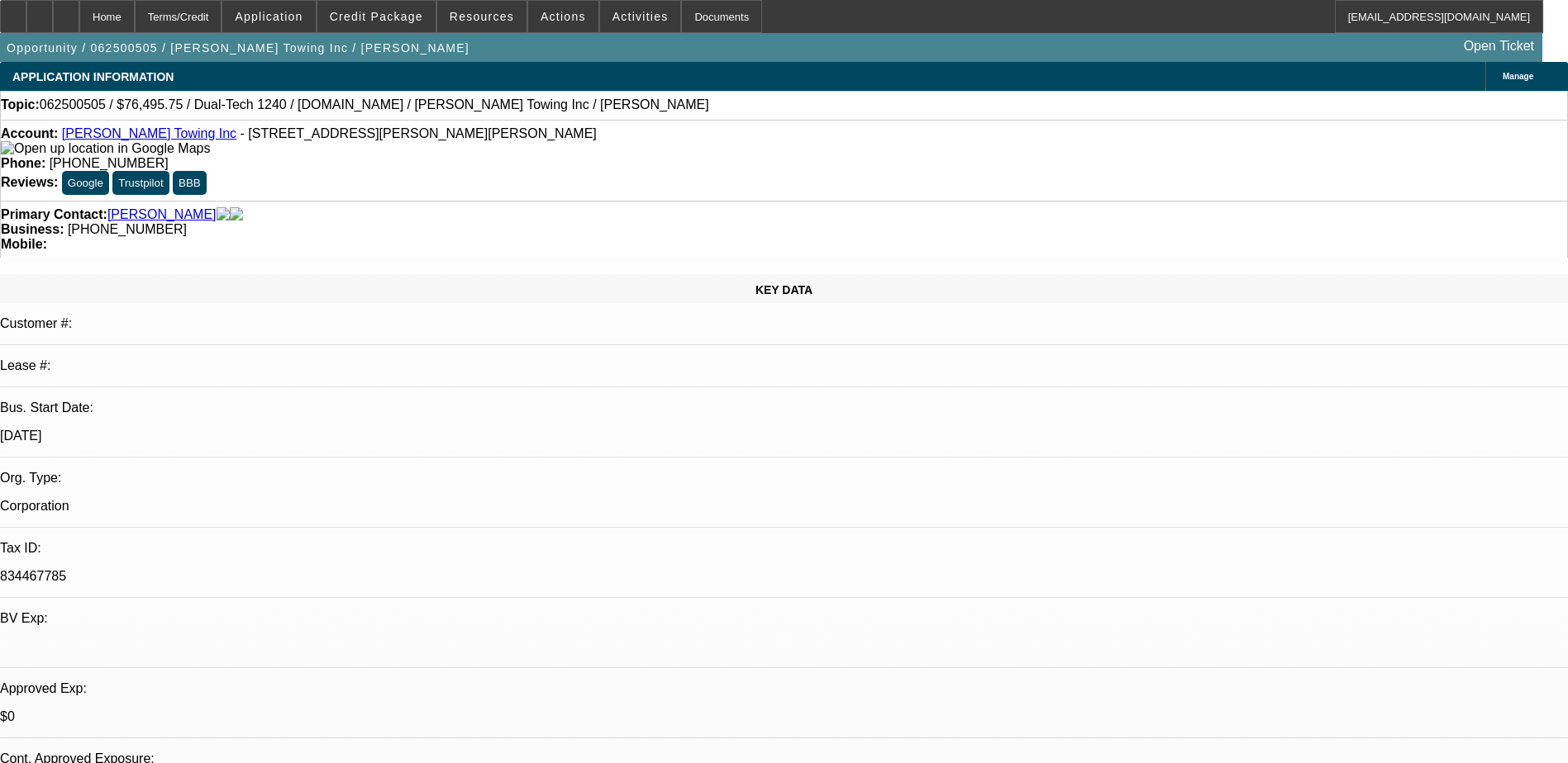
select select "0.15"
select select "2"
select select "0"
select select "0.15"
select select "2"
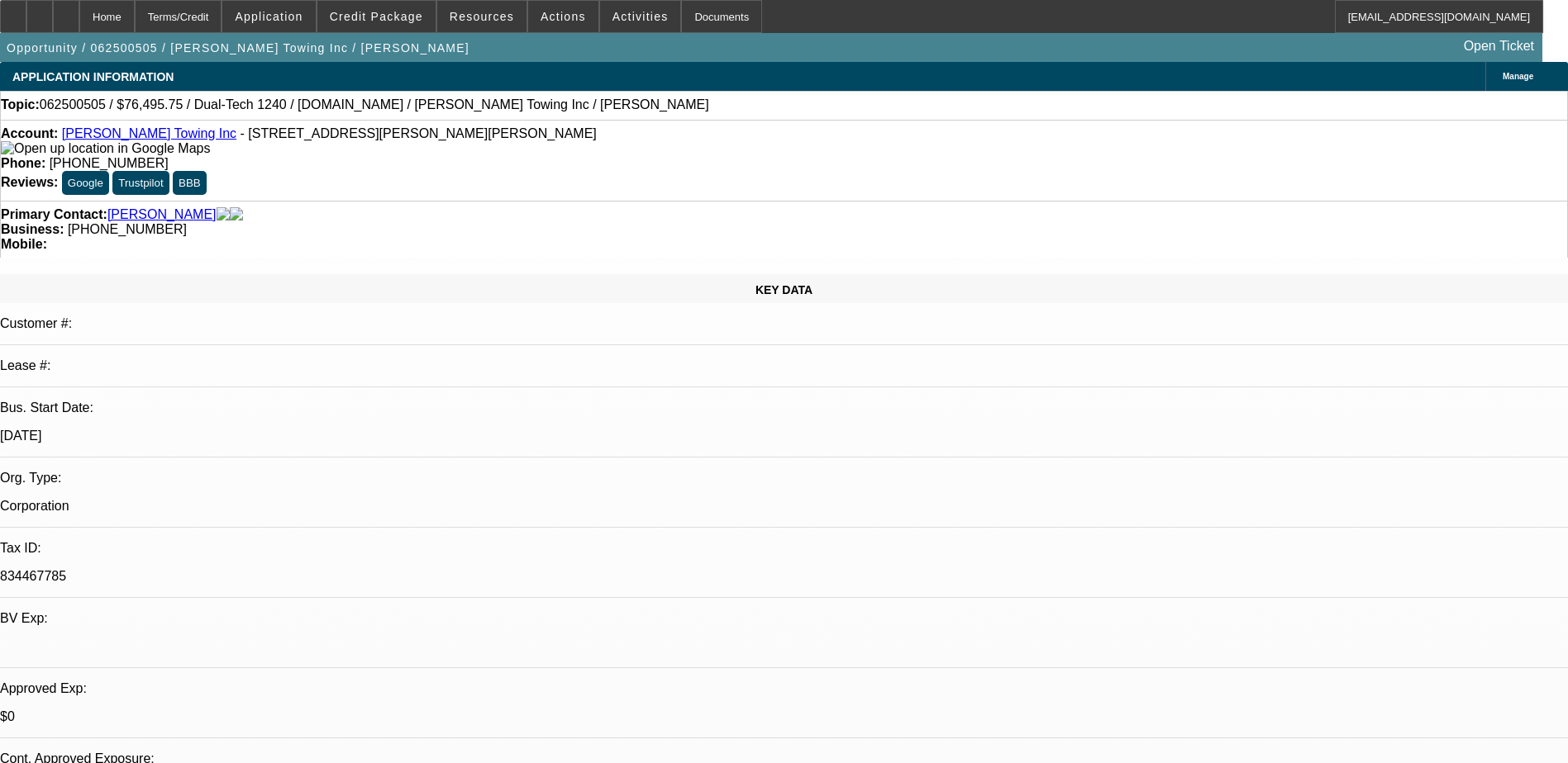
select select "0"
select select "0.15"
select select "2"
select select "0"
select select "0.1"
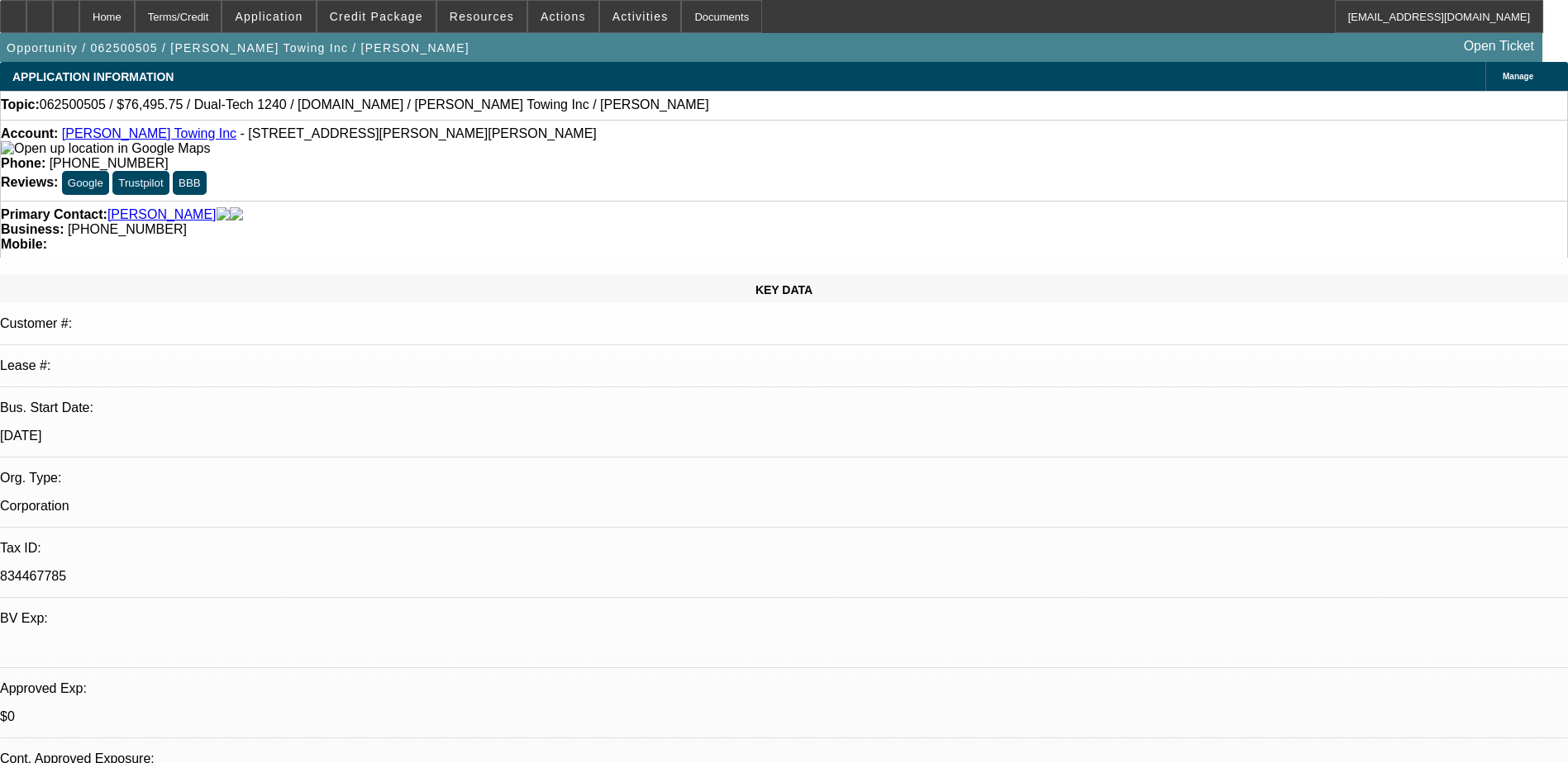
select select "2"
select select "0"
select select "1"
select select "2"
select select "6"
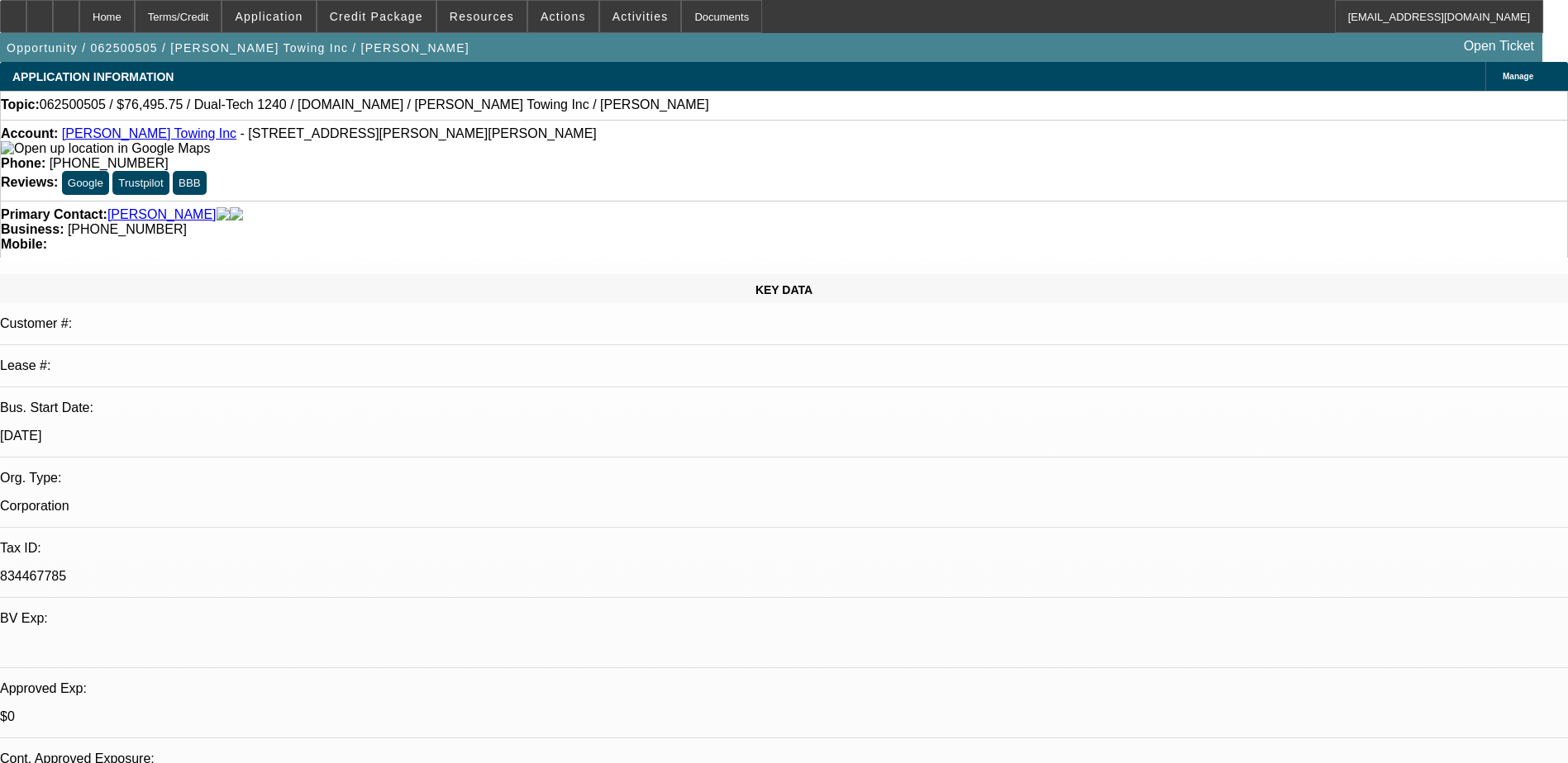
select select "1"
select select "2"
select select "6"
select select "1"
select select "2"
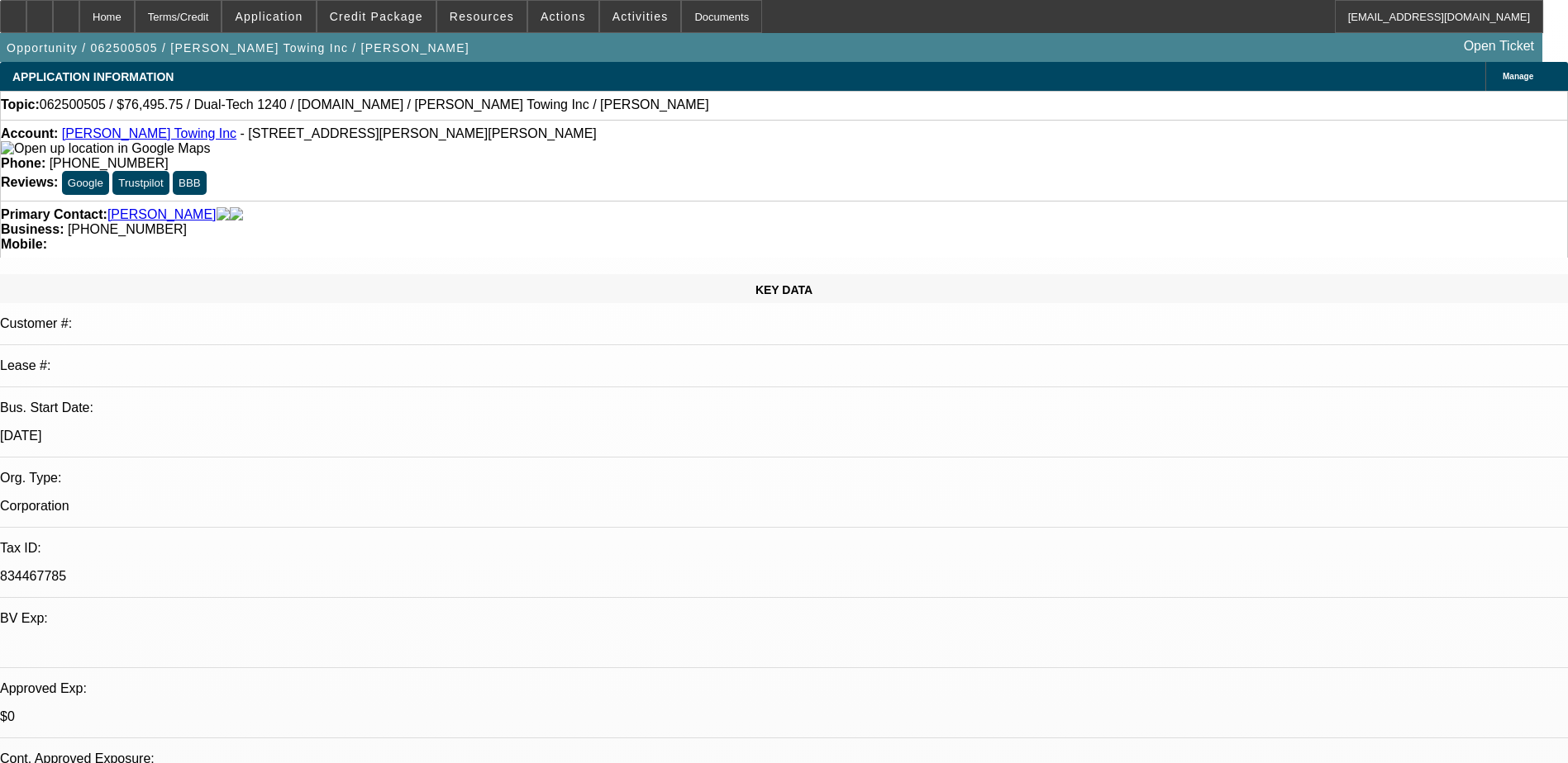
select select "6"
select select "1"
select select "2"
select select "6"
drag, startPoint x: 668, startPoint y: 183, endPoint x: 588, endPoint y: 183, distance: 80.0
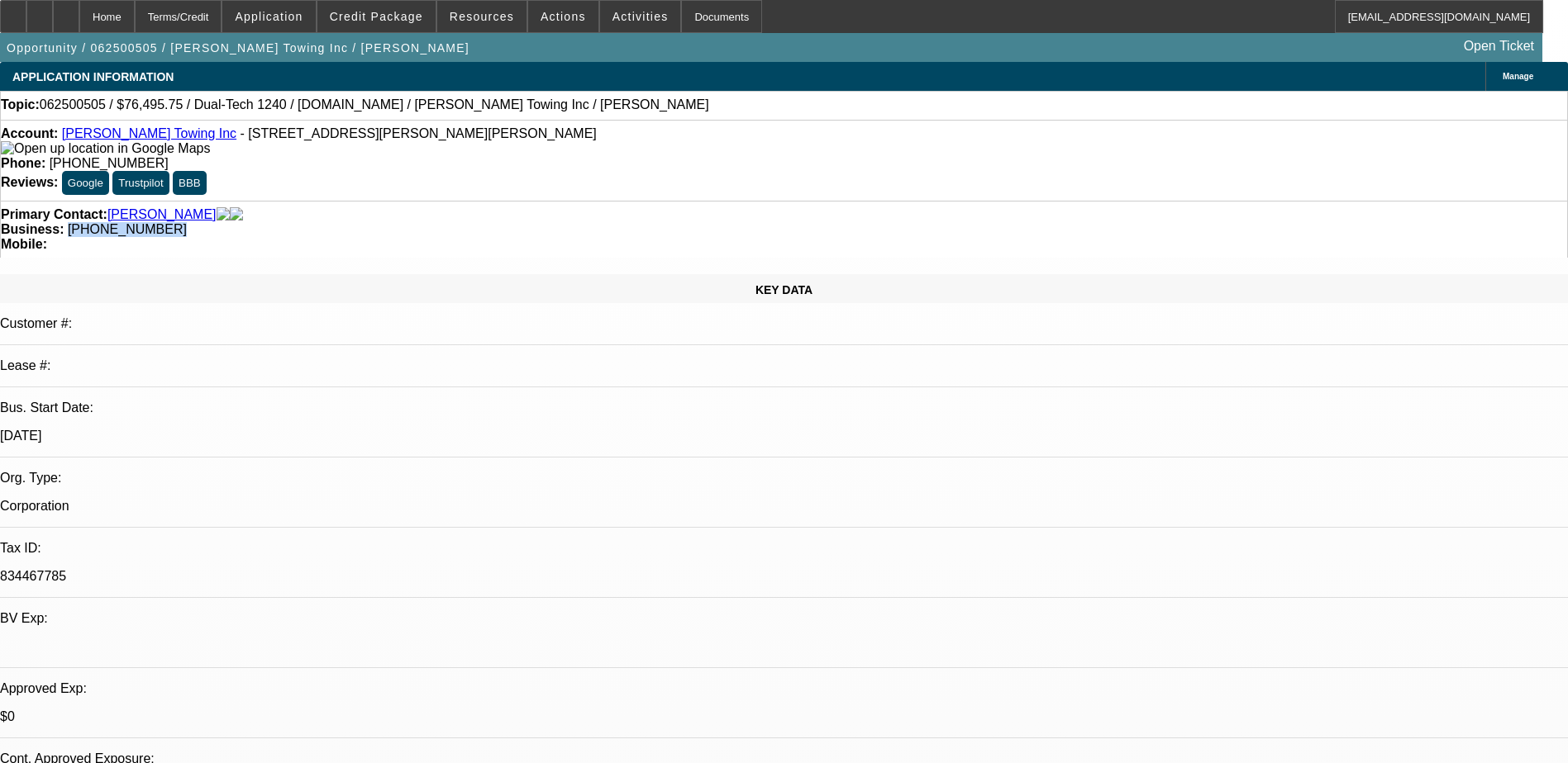
click at [588, 222] on div "Business: [PHONE_NUMBER]" at bounding box center [784, 229] width 1567 height 15
copy span "[PHONE_NUMBER]"
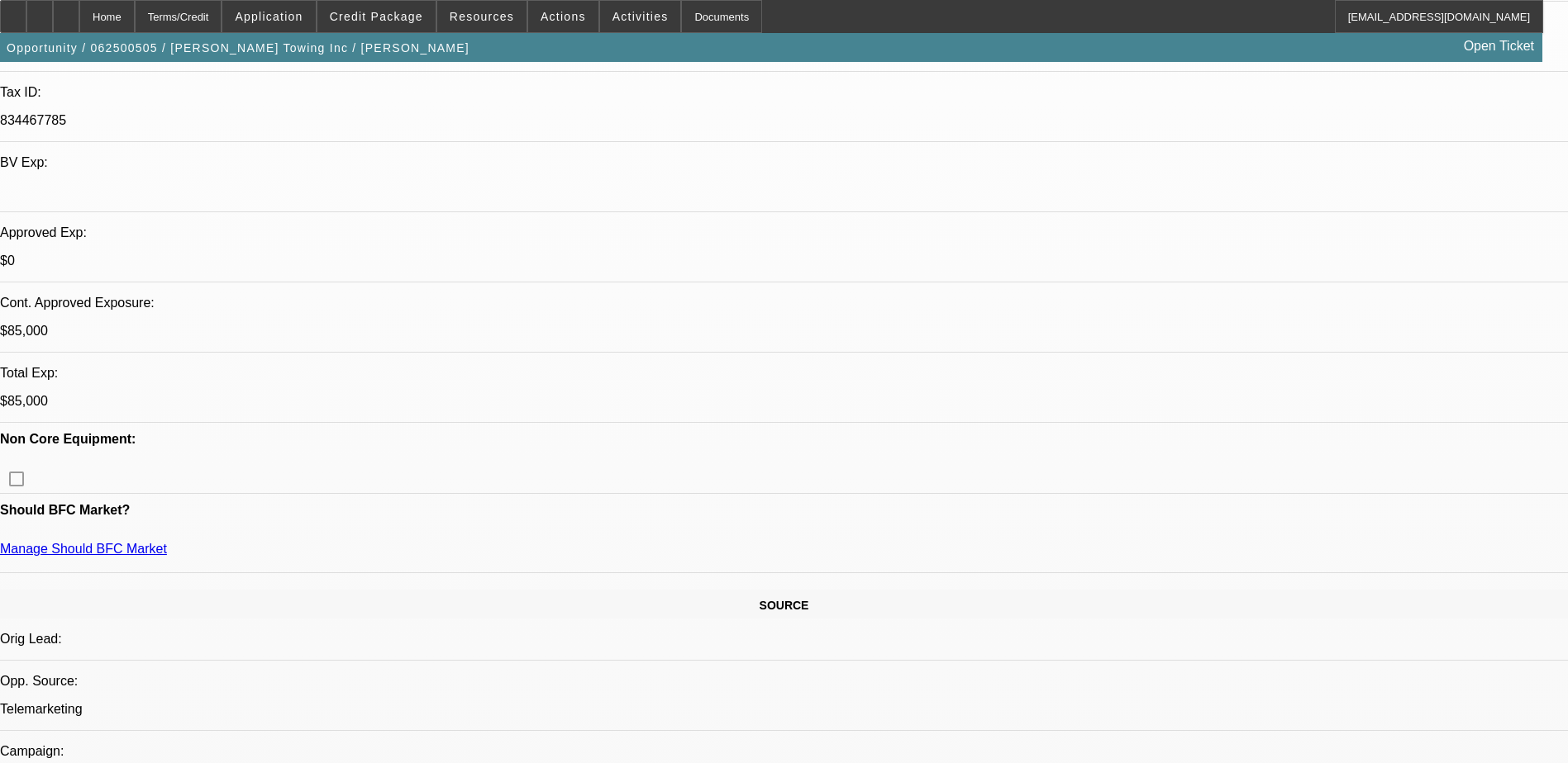
scroll to position [82, 0]
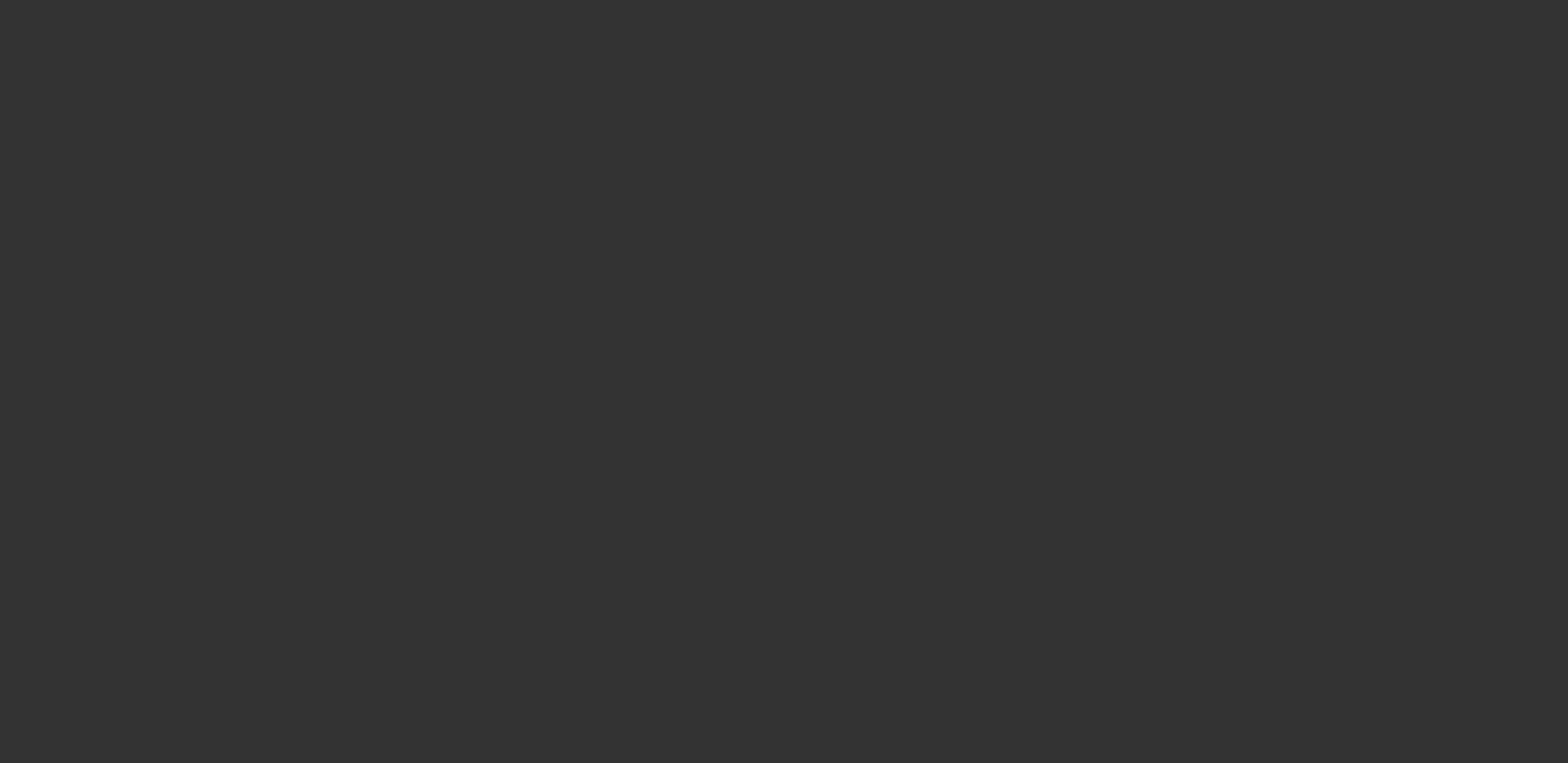
scroll to position [0, 0]
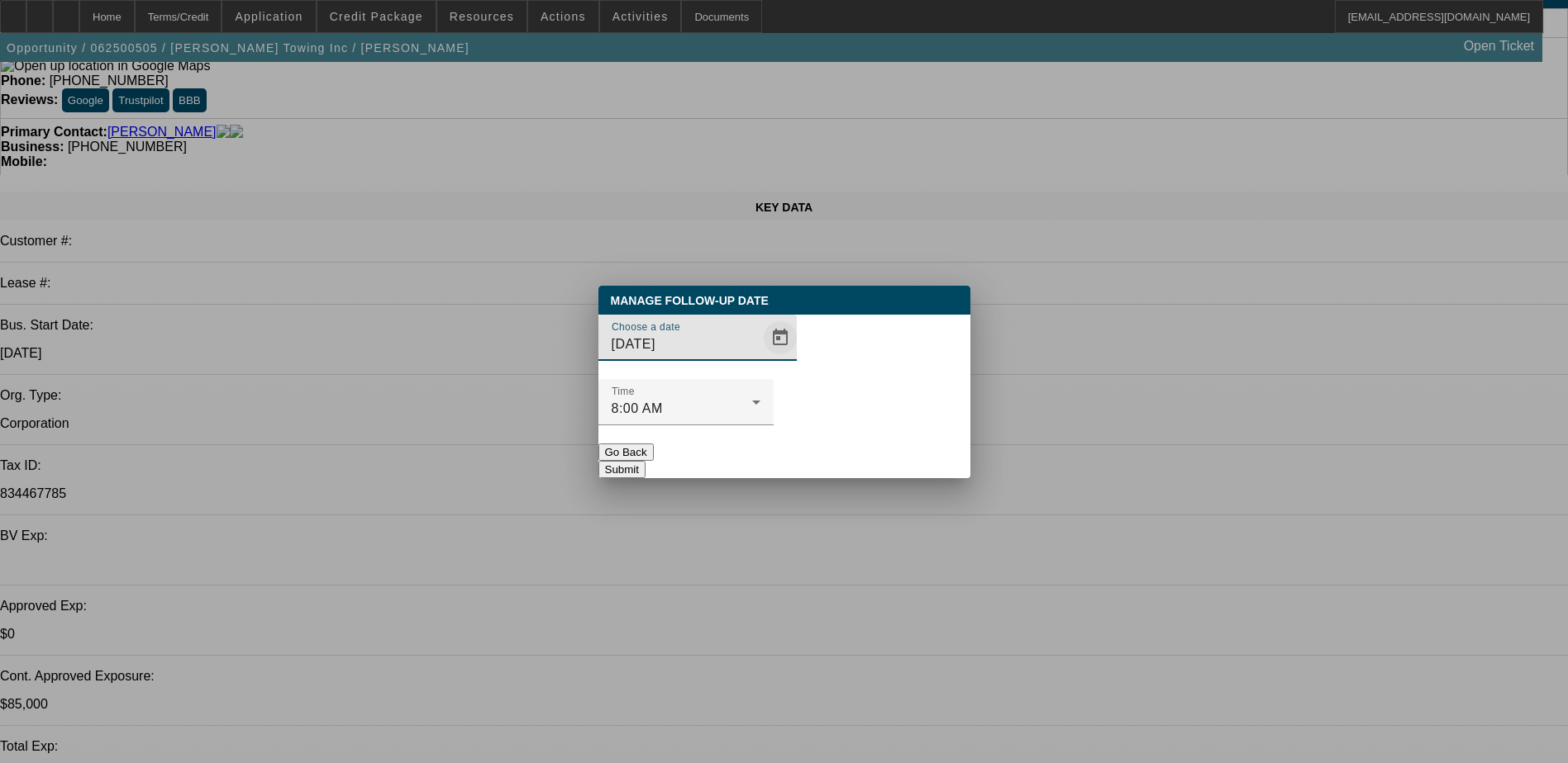
click at [761, 358] on span "Open calendar" at bounding box center [780, 338] width 39 height 39
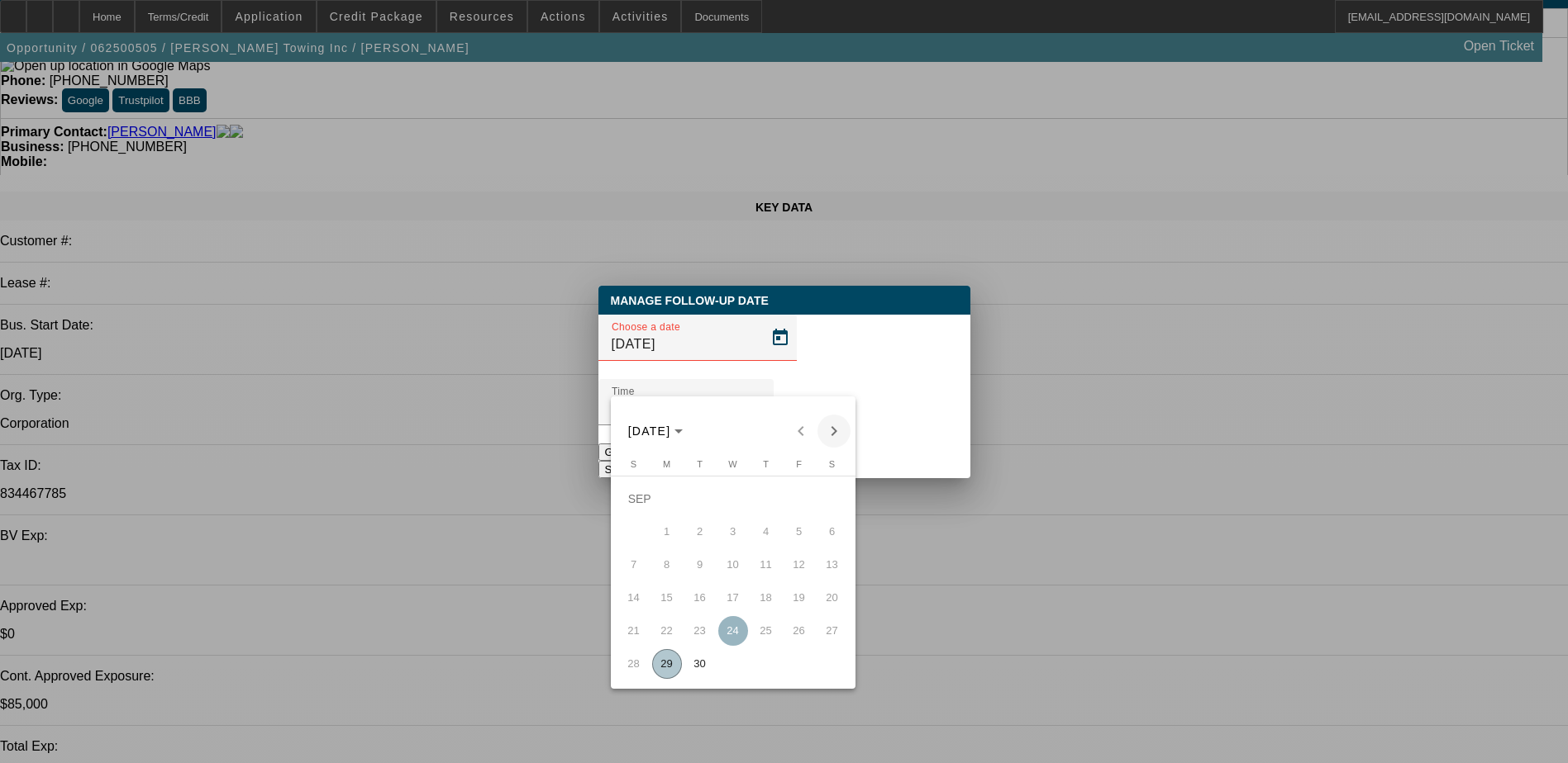
click at [834, 433] on span "Next month" at bounding box center [834, 431] width 33 height 33
click at [661, 533] on span "6" at bounding box center [667, 532] width 30 height 30
type input "[DATE]"
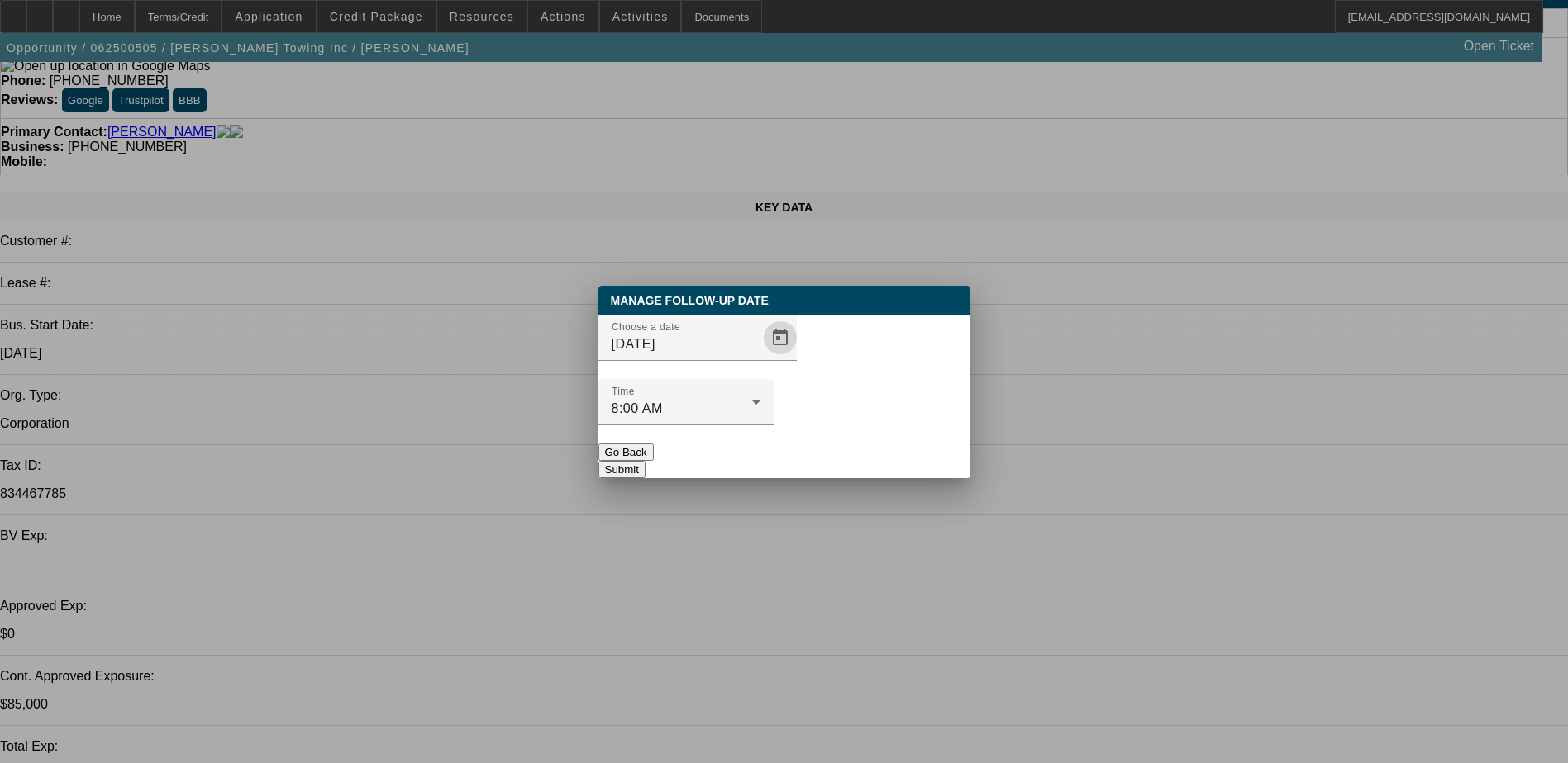
click at [646, 461] on button "Submit" at bounding box center [622, 469] width 47 height 17
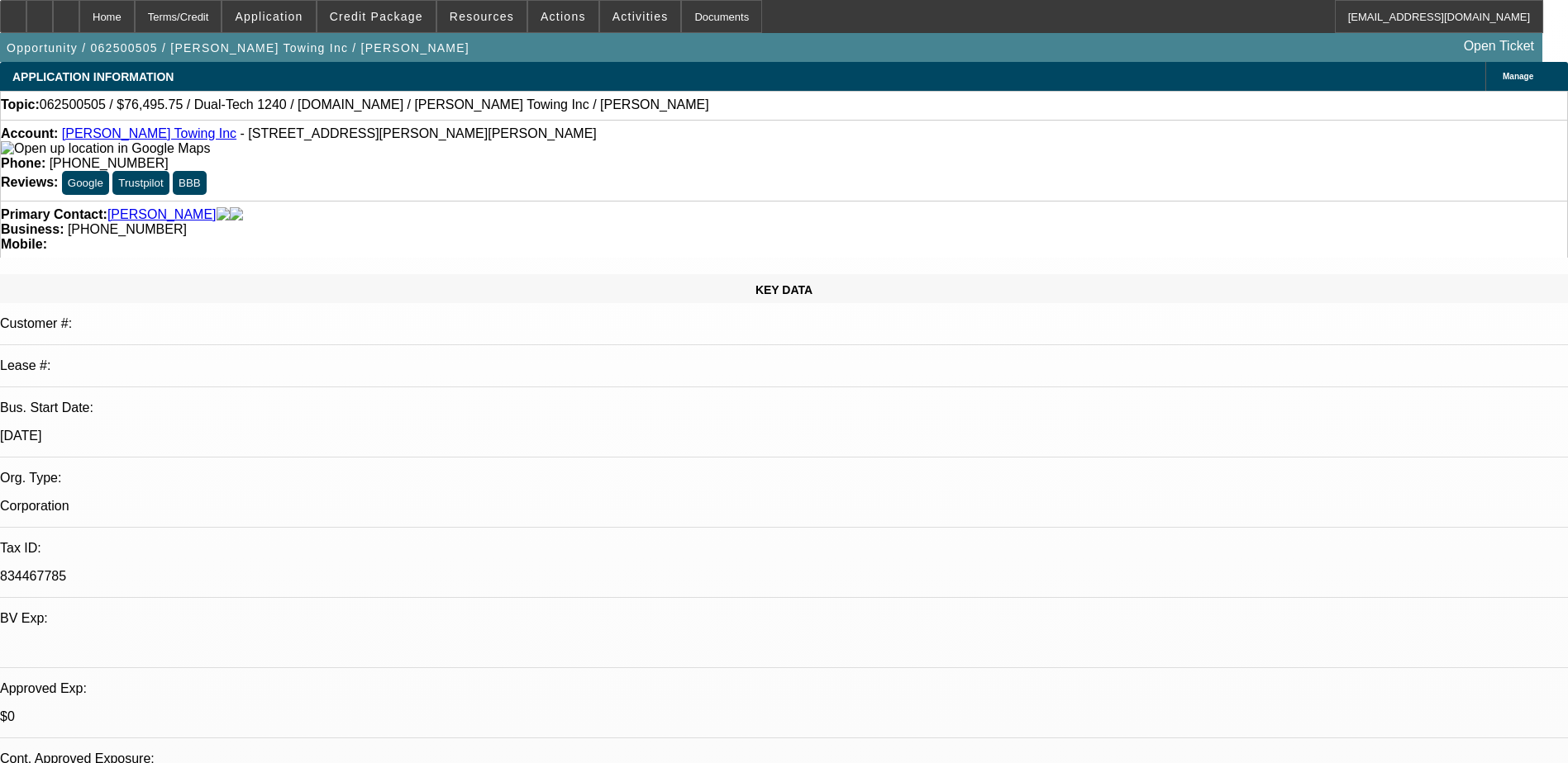
scroll to position [82, 0]
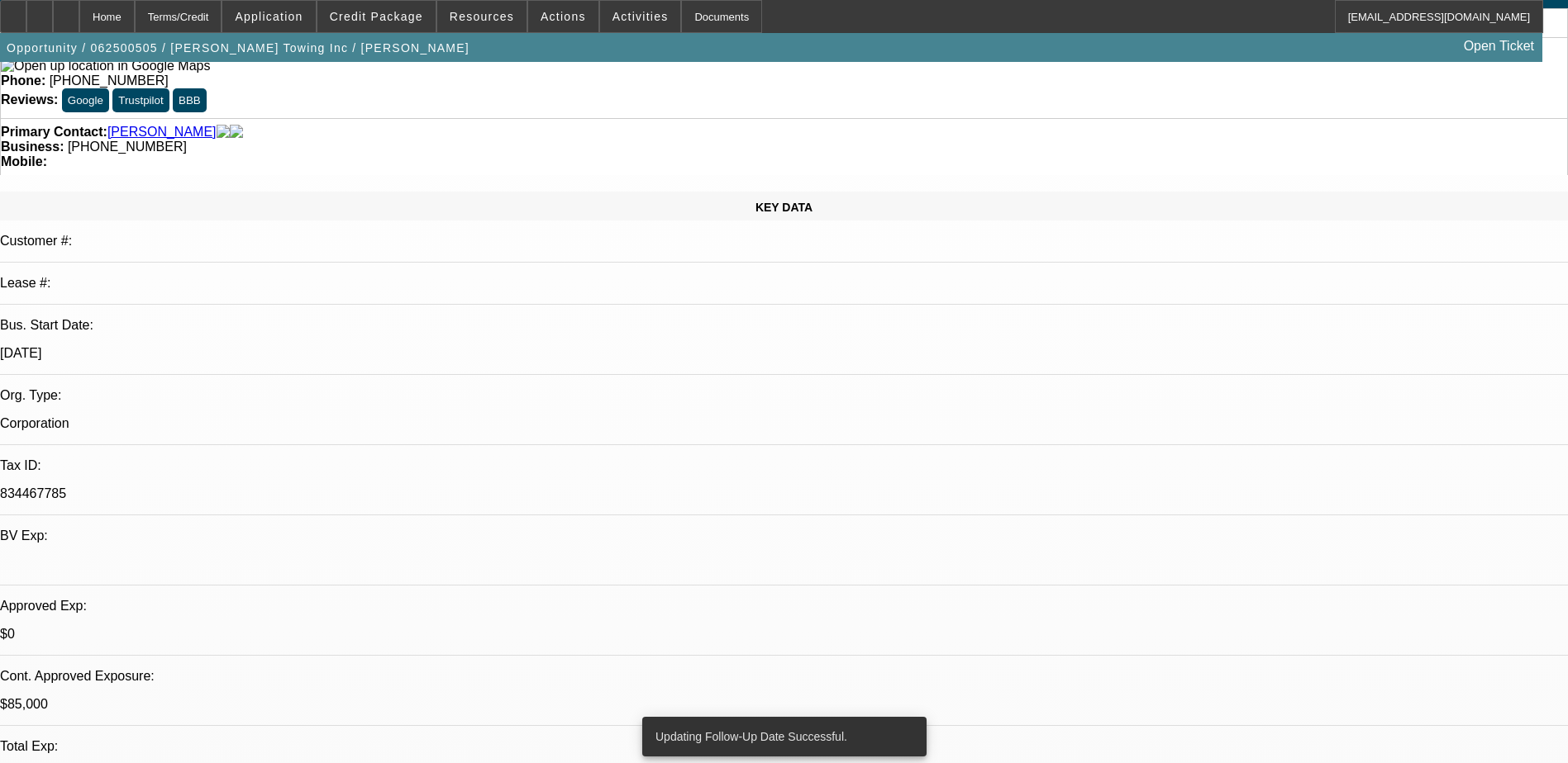
drag, startPoint x: 1262, startPoint y: 262, endPoint x: 1264, endPoint y: 303, distance: 41.0
radio input "true"
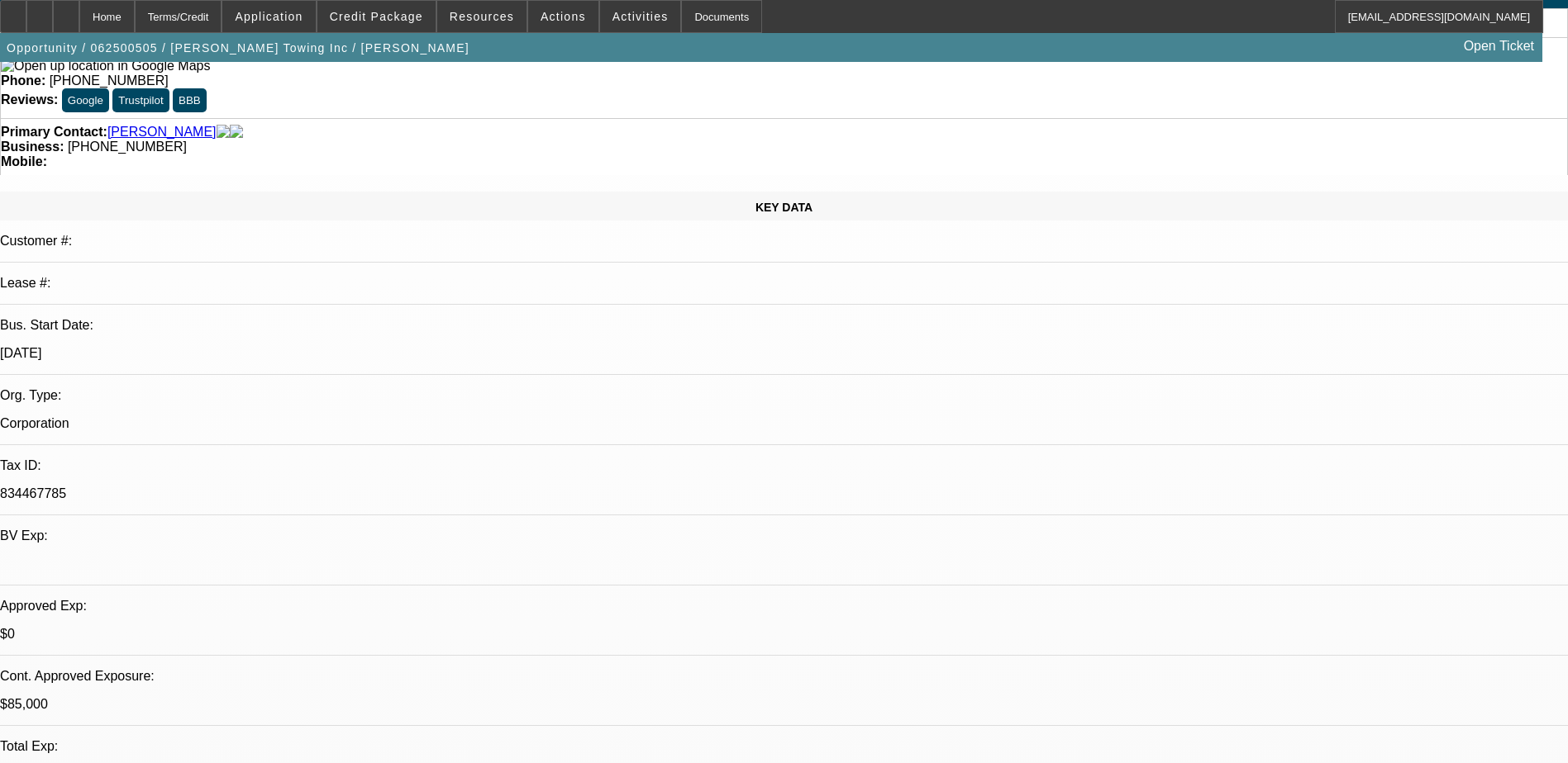
type textarea "c"
type textarea "wants [PERSON_NAME] bed."
radio input "true"
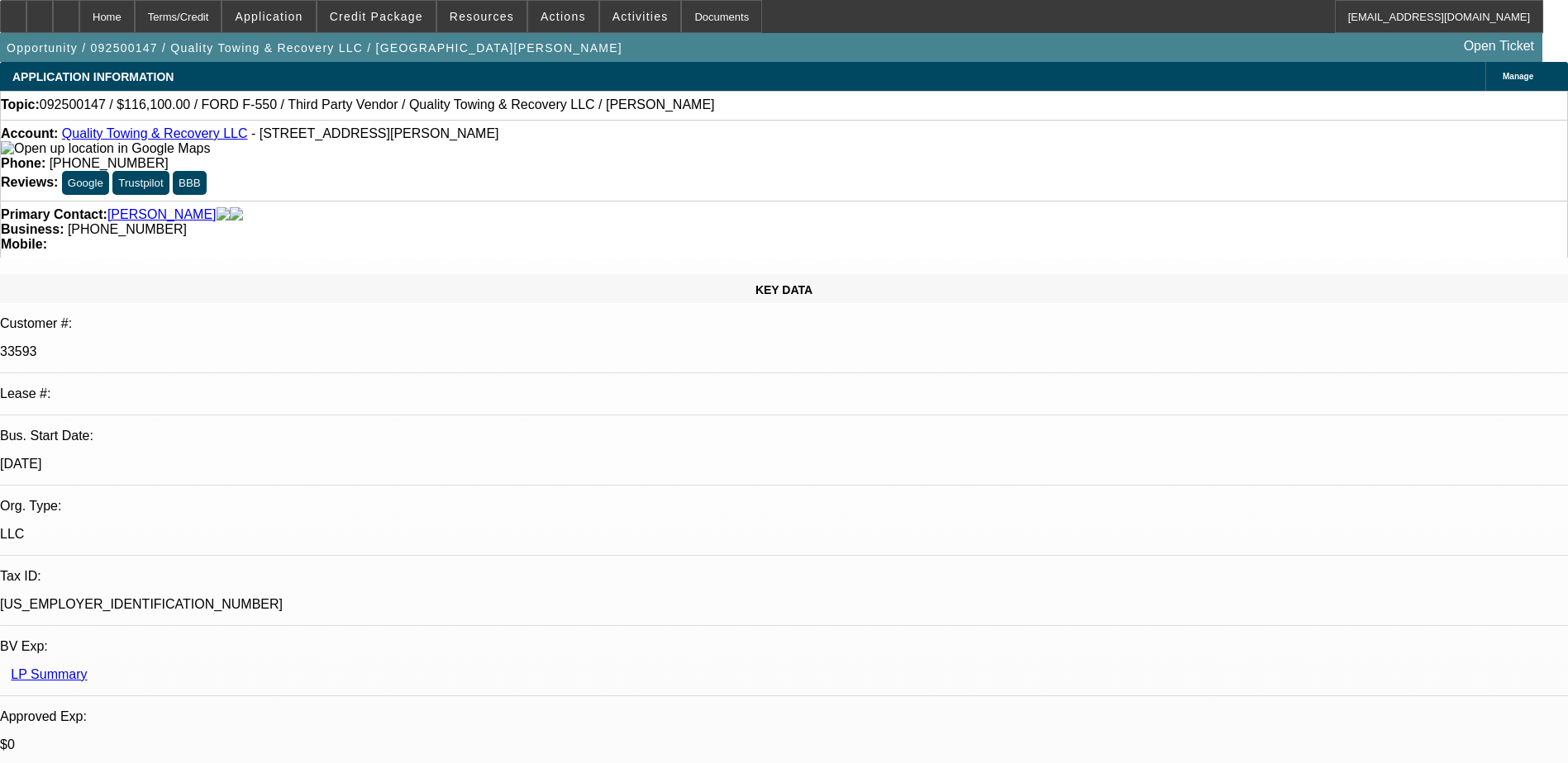
select select "0"
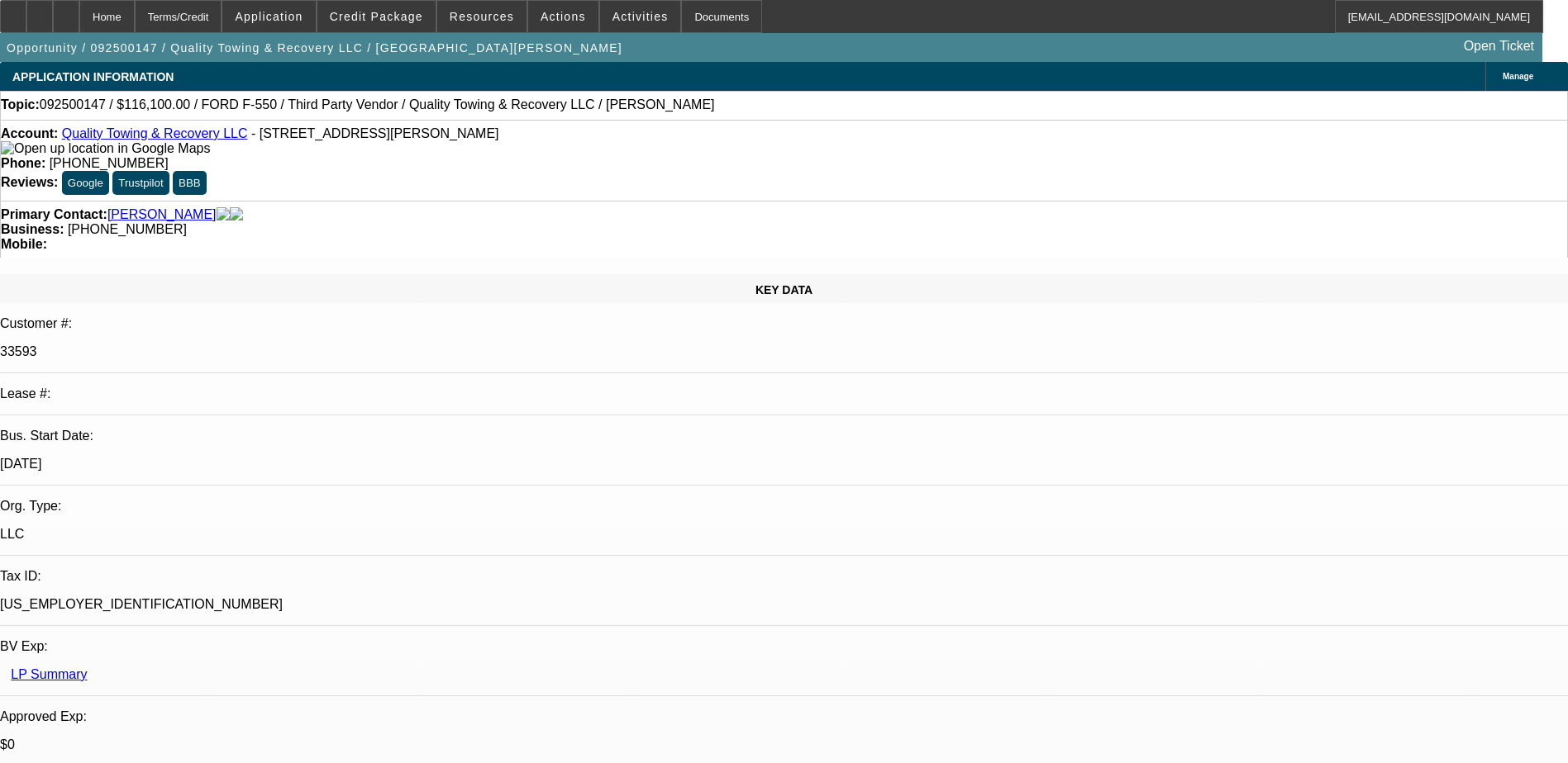
select select "0"
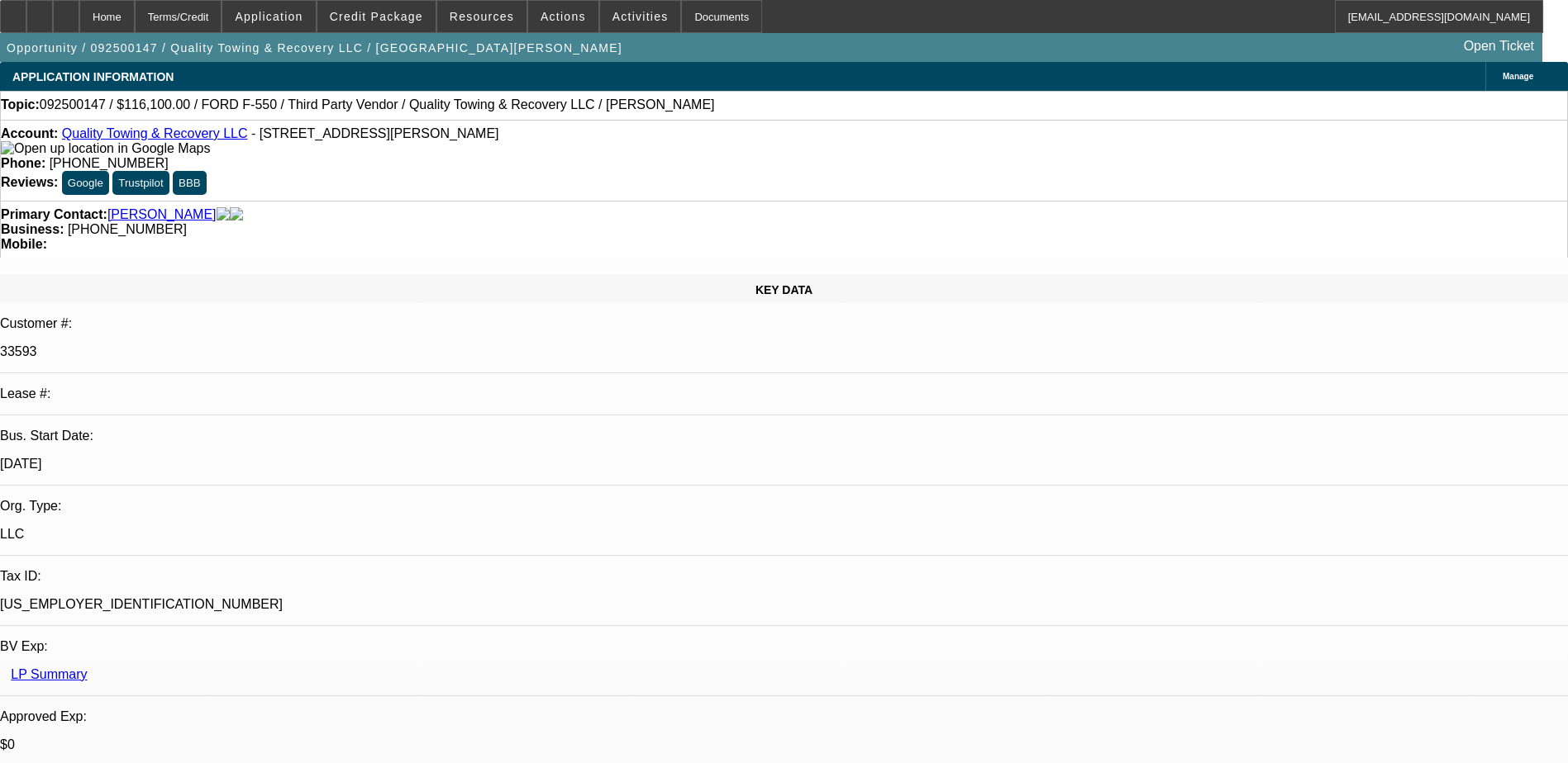
select select "0"
select select "1"
select select "6"
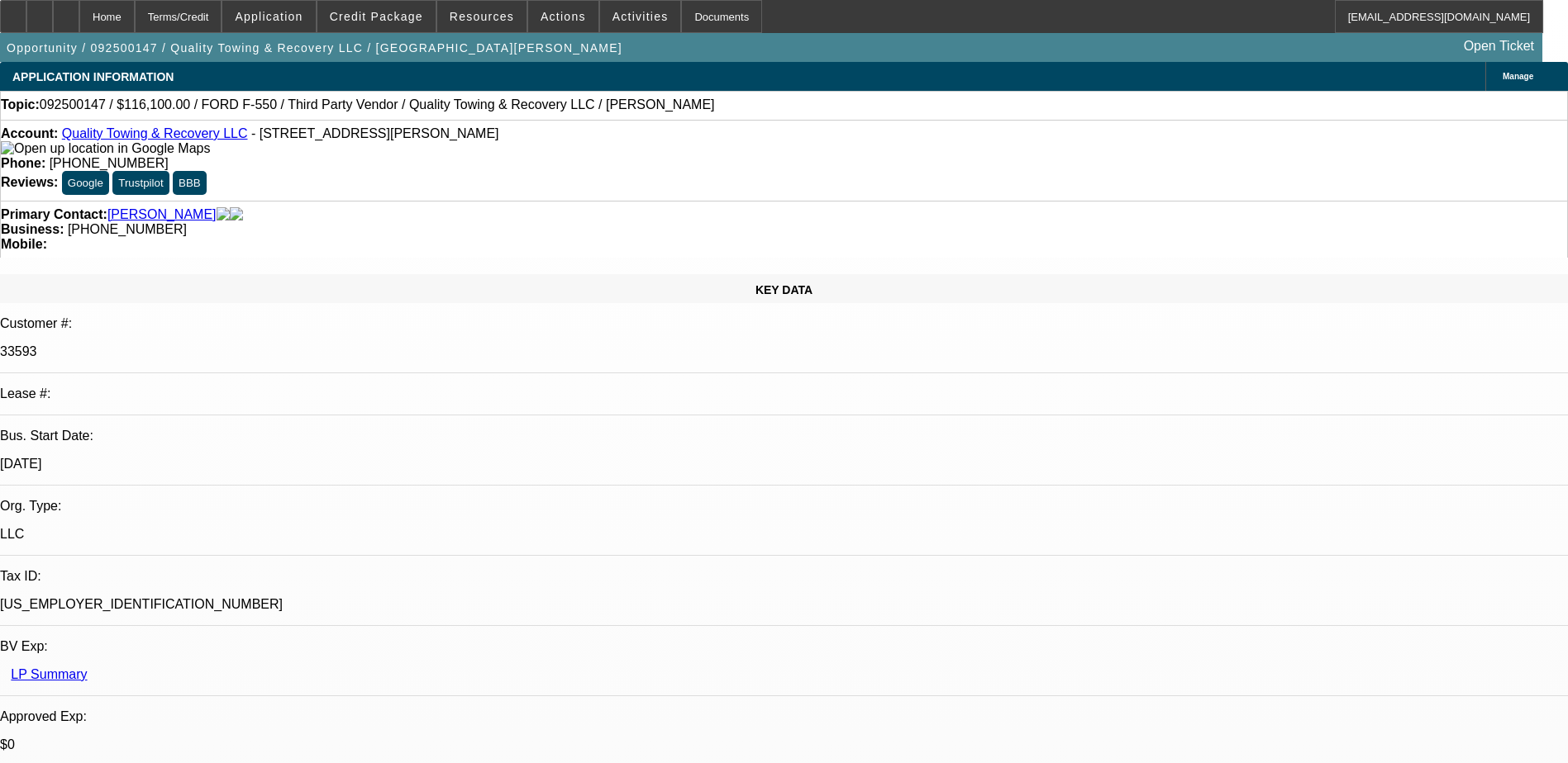
select select "1"
select select "6"
select select "1"
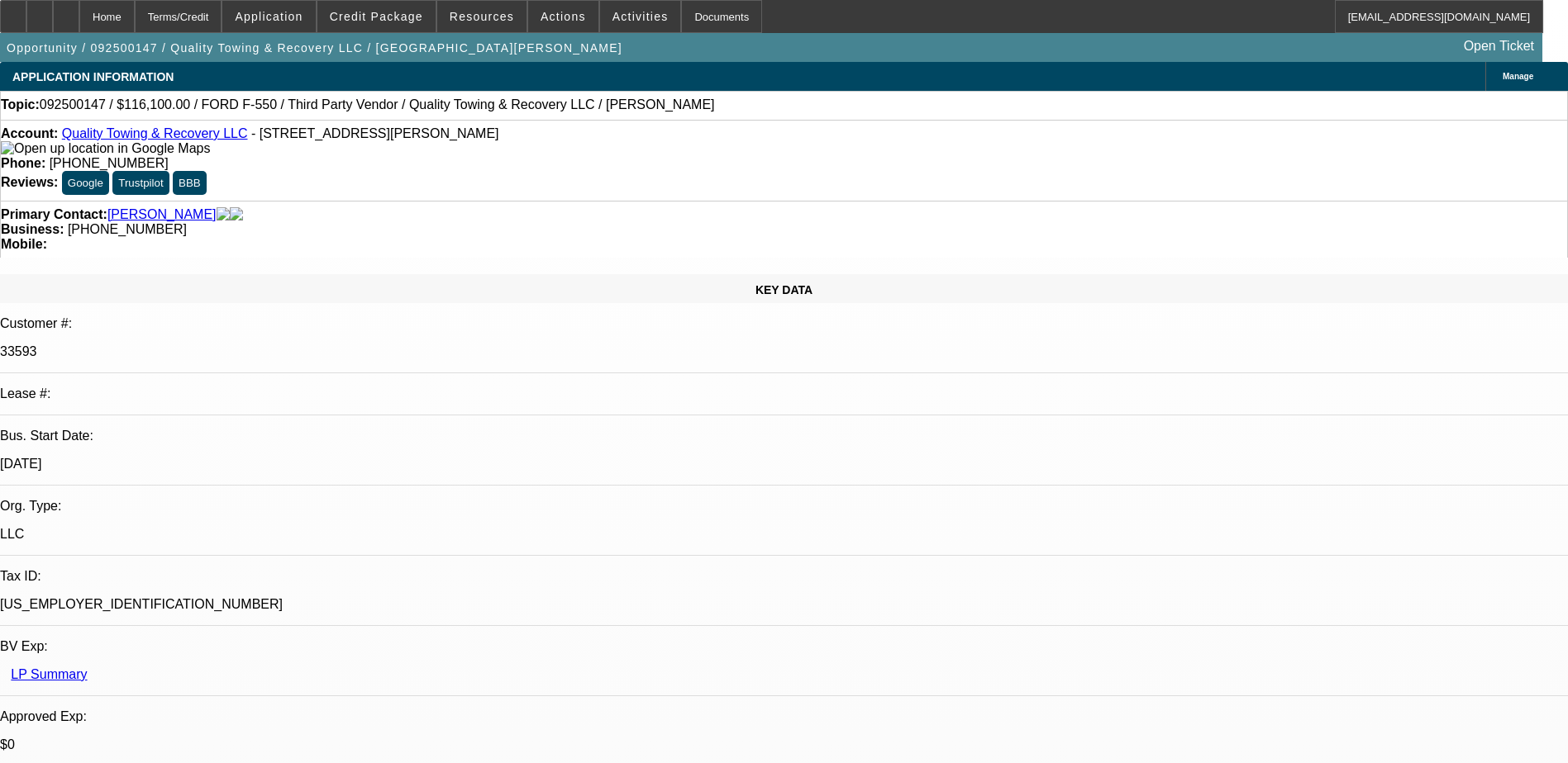
select select "6"
select select "1"
select select "6"
drag, startPoint x: 672, startPoint y: 180, endPoint x: 590, endPoint y: 179, distance: 82.0
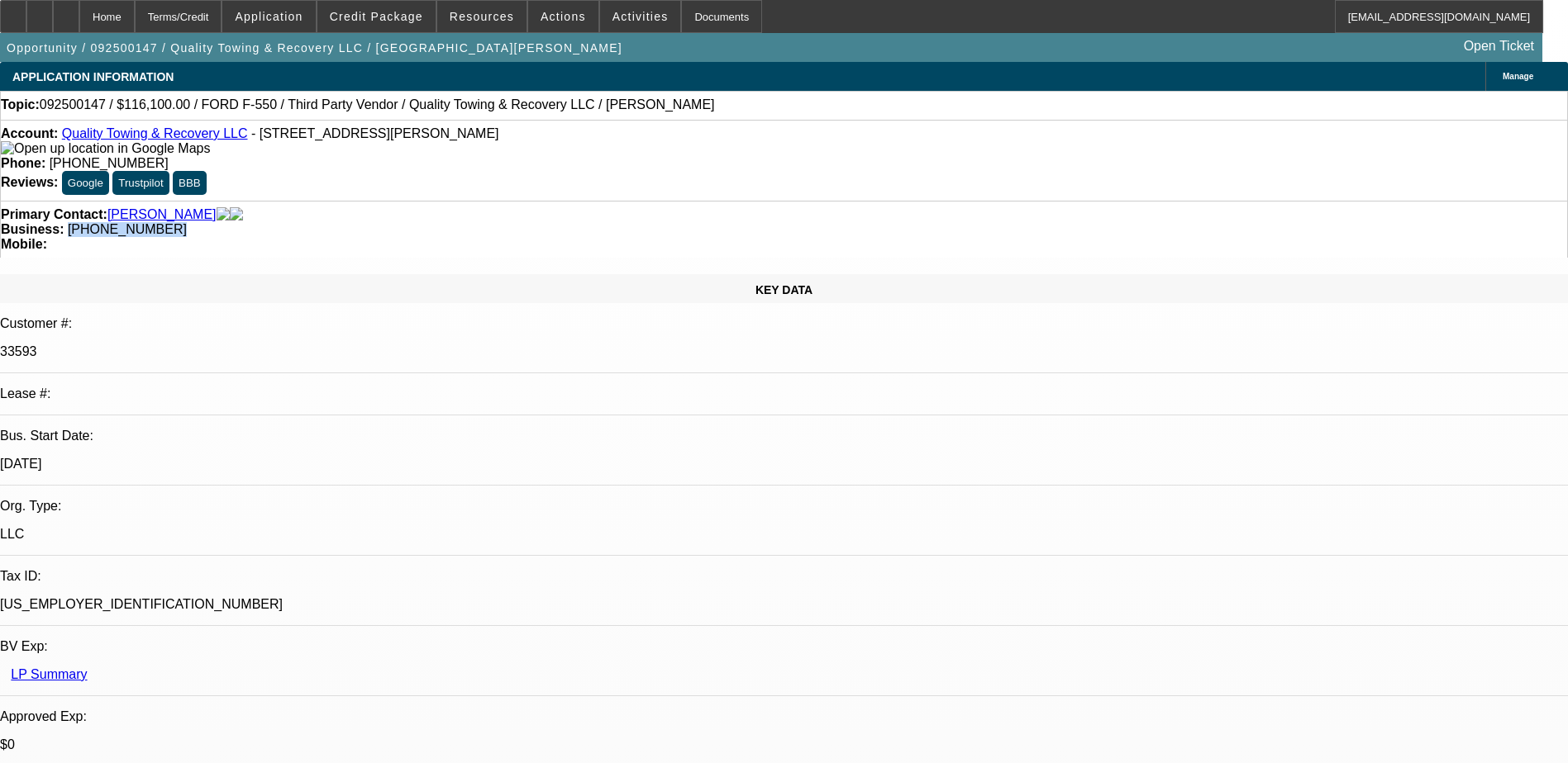
click at [590, 222] on div "Business: (720) 850-2536" at bounding box center [784, 229] width 1567 height 15
copy span "(720) 850-2536"
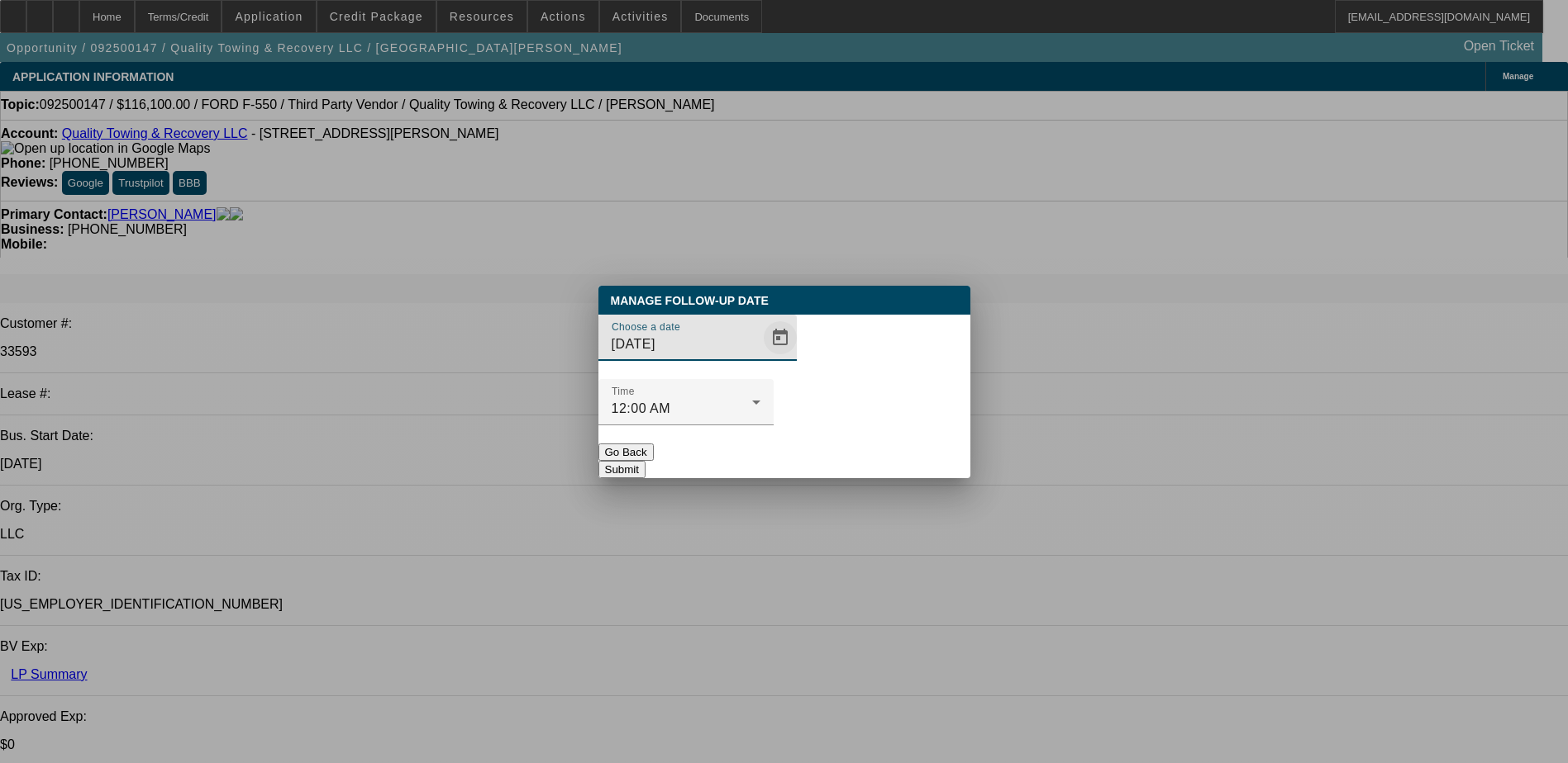
click at [761, 358] on span "Open calendar" at bounding box center [780, 338] width 39 height 39
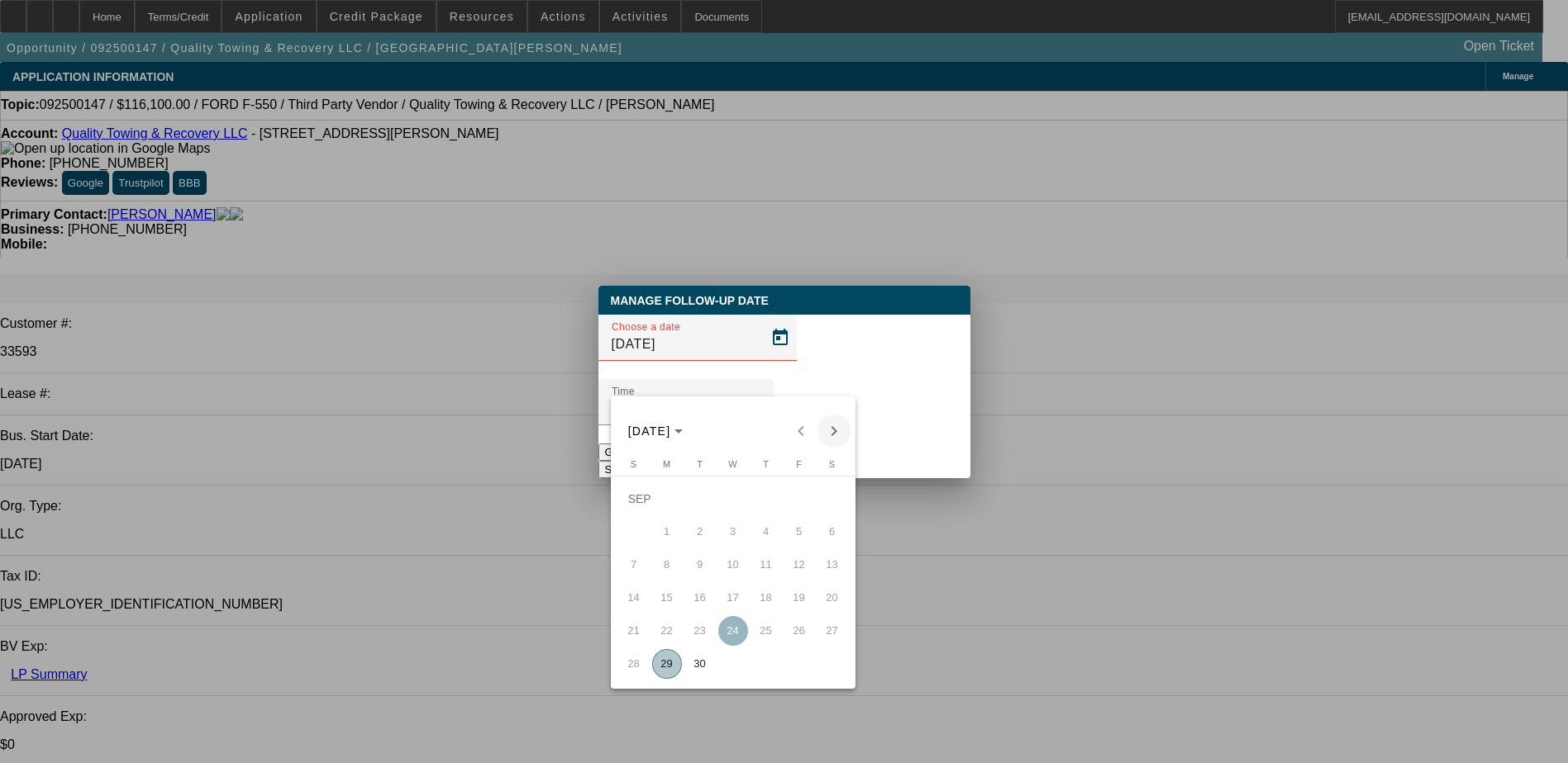
click at [825, 438] on span "Next month" at bounding box center [834, 431] width 33 height 33
click at [741, 506] on span "1" at bounding box center [733, 498] width 30 height 30
type input "10/1/2025"
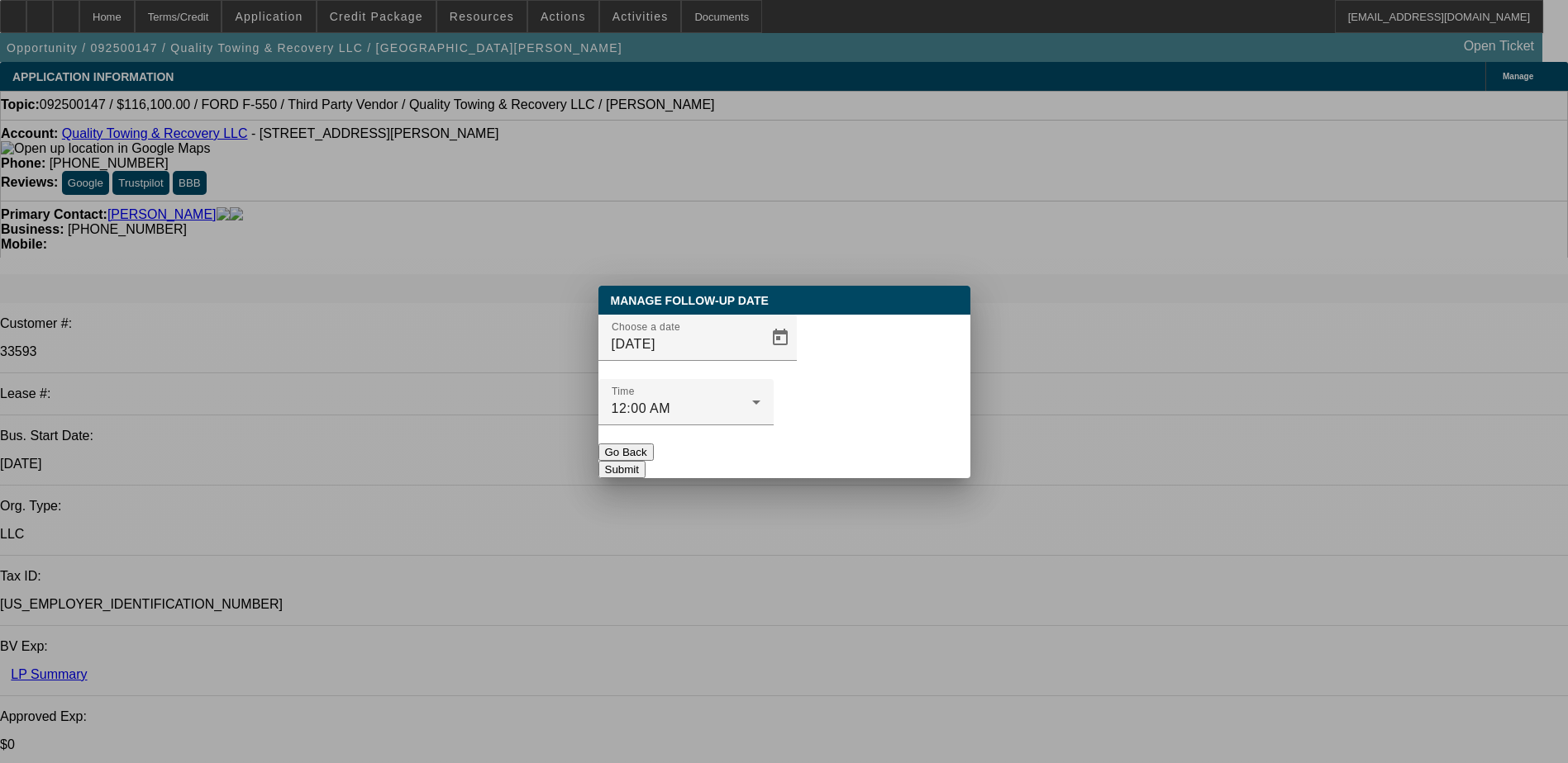
click at [646, 461] on button "Submit" at bounding box center [622, 469] width 47 height 17
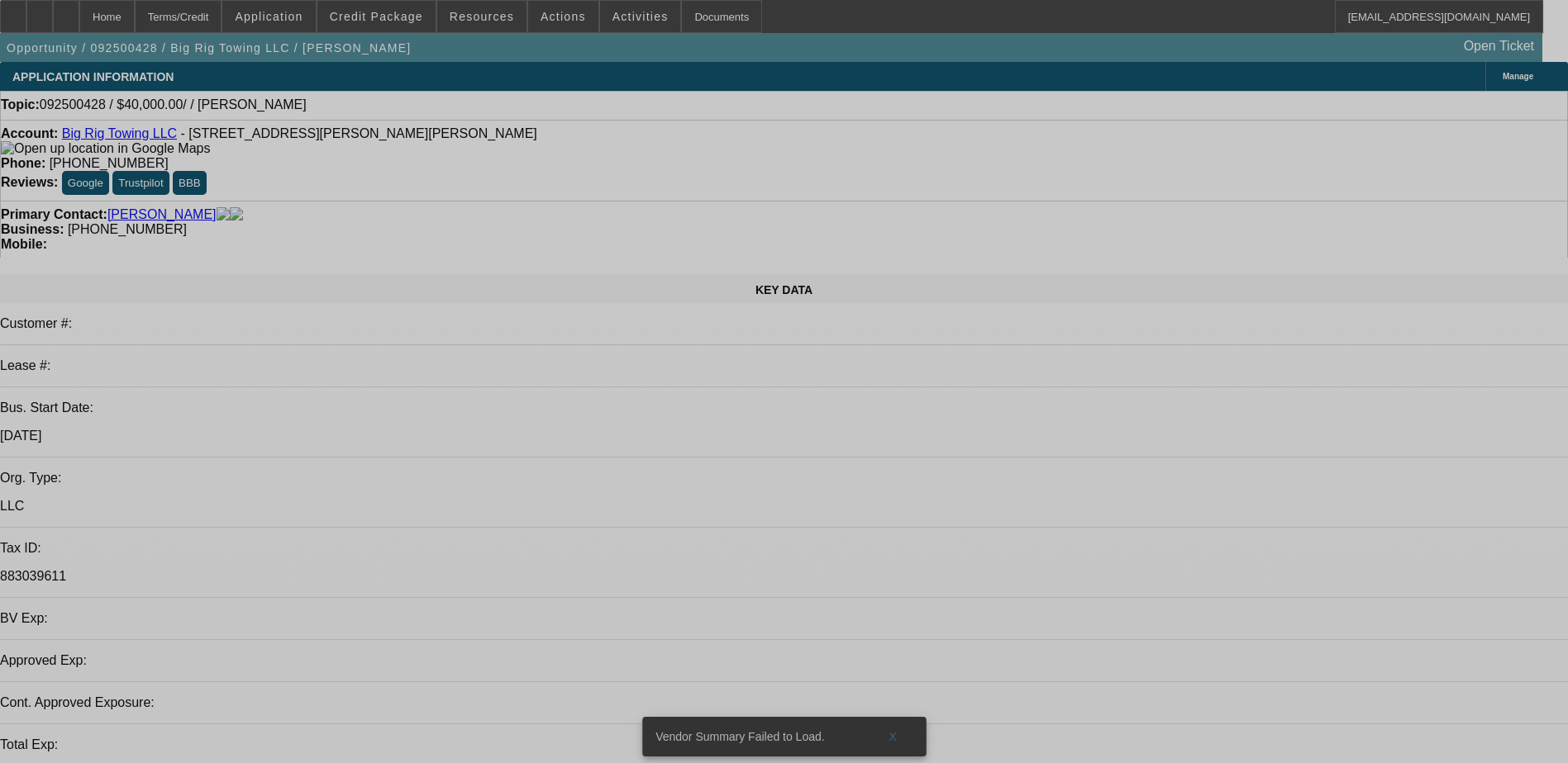
select select "0"
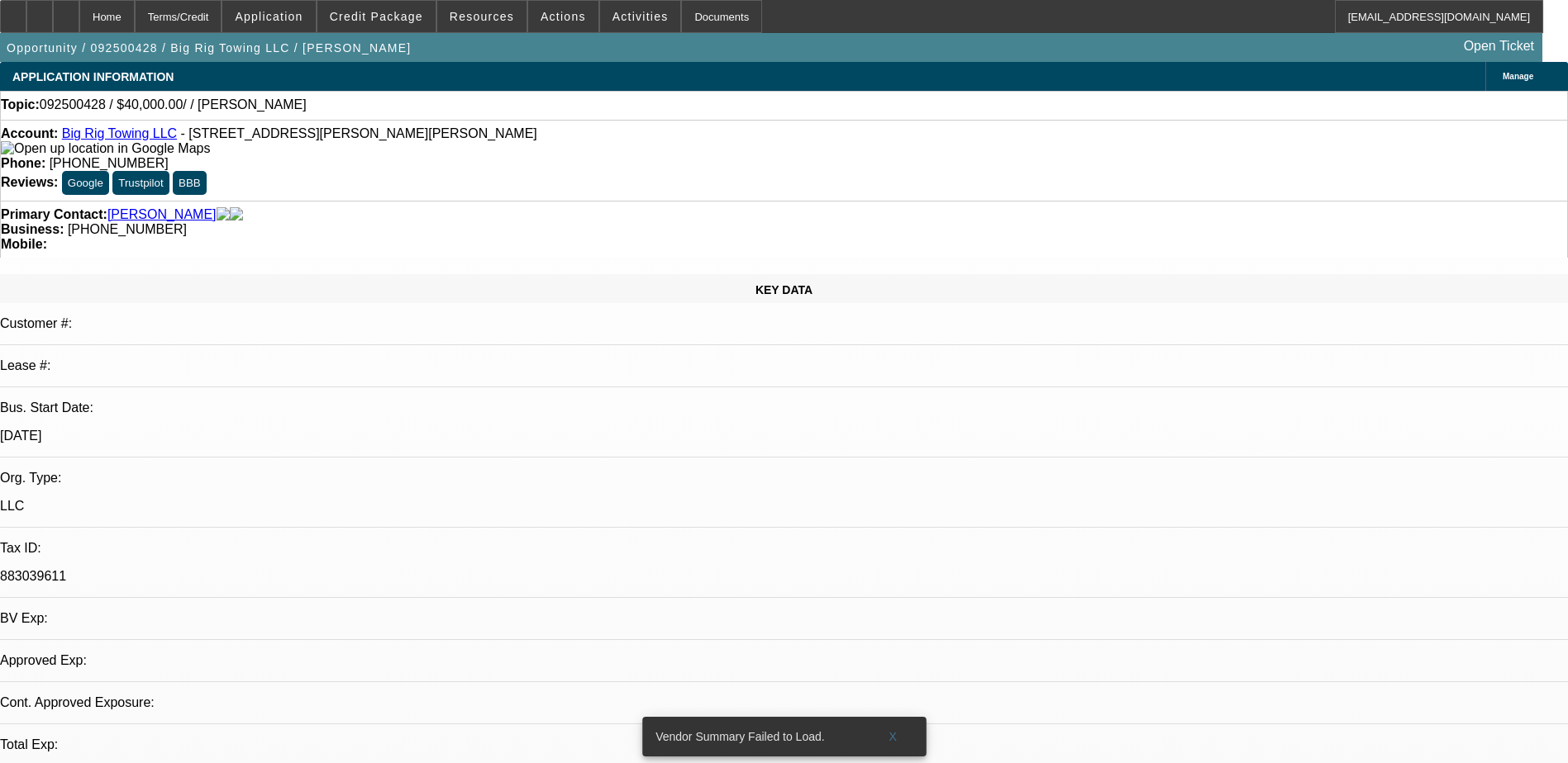
select select "2"
select select "0.1"
select select "1"
select select "2"
select select "4"
